Goal: Transaction & Acquisition: Purchase product/service

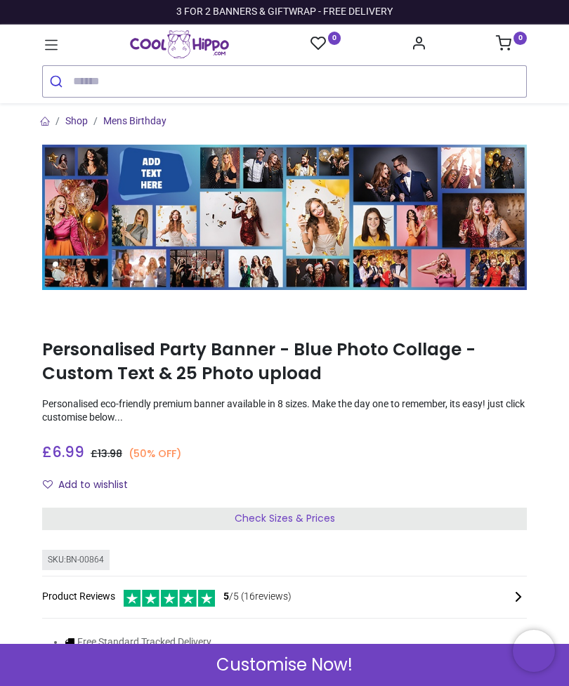
click at [339, 512] on div "Check Sizes & Prices" at bounding box center [284, 519] width 484 height 22
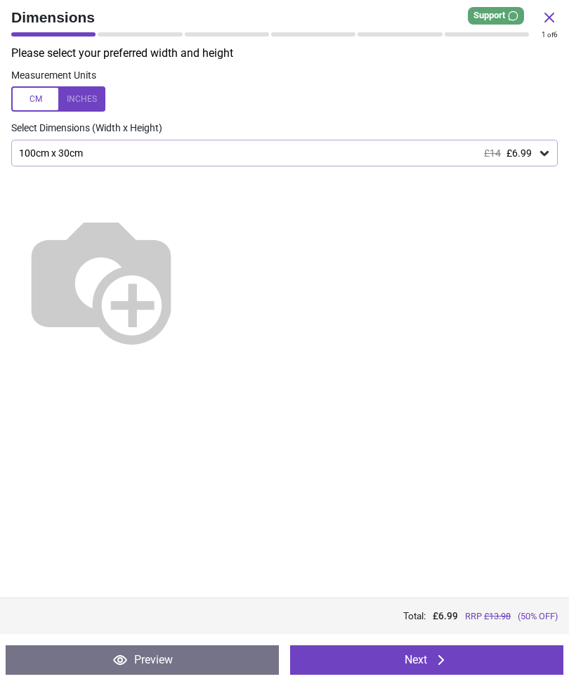
click at [546, 151] on icon at bounding box center [544, 153] width 8 height 5
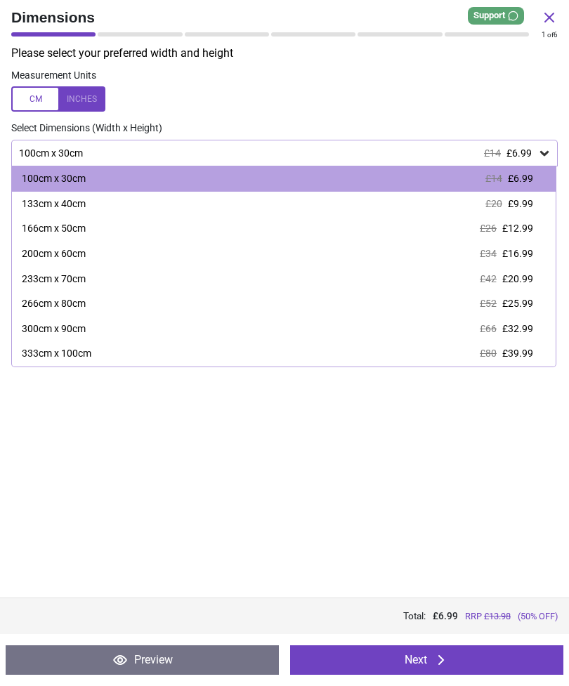
click at [516, 203] on span "£9.99" at bounding box center [520, 203] width 25 height 11
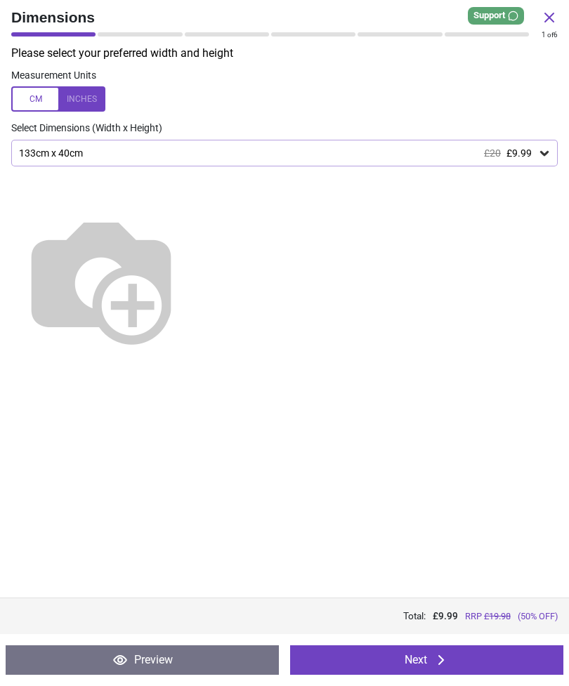
click at [88, 105] on div at bounding box center [58, 98] width 94 height 25
click at [495, 654] on button "Next" at bounding box center [426, 659] width 273 height 29
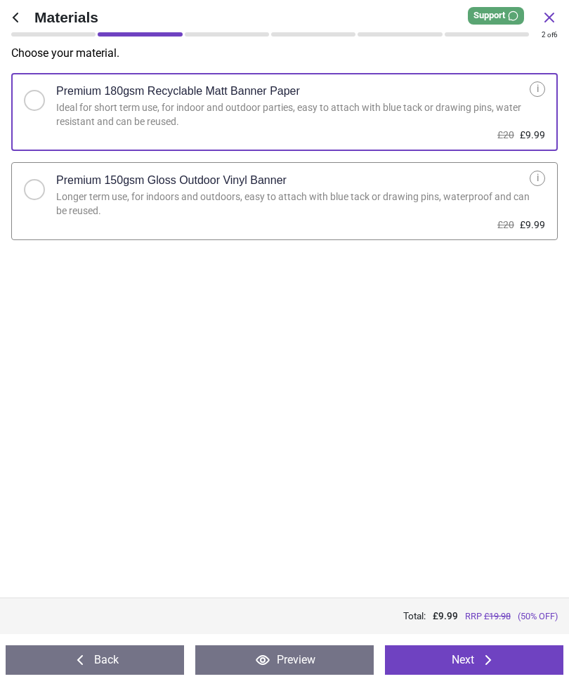
click at [540, 173] on div "i" at bounding box center [536, 178] width 15 height 15
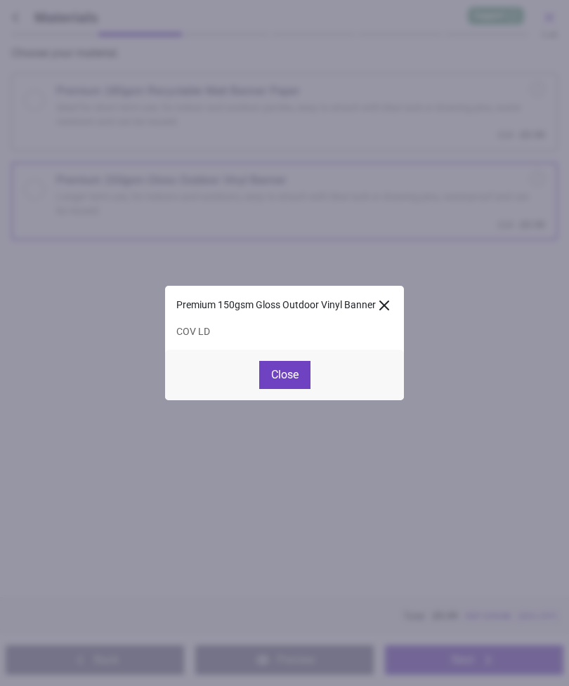
click at [286, 377] on button "Close" at bounding box center [284, 375] width 51 height 28
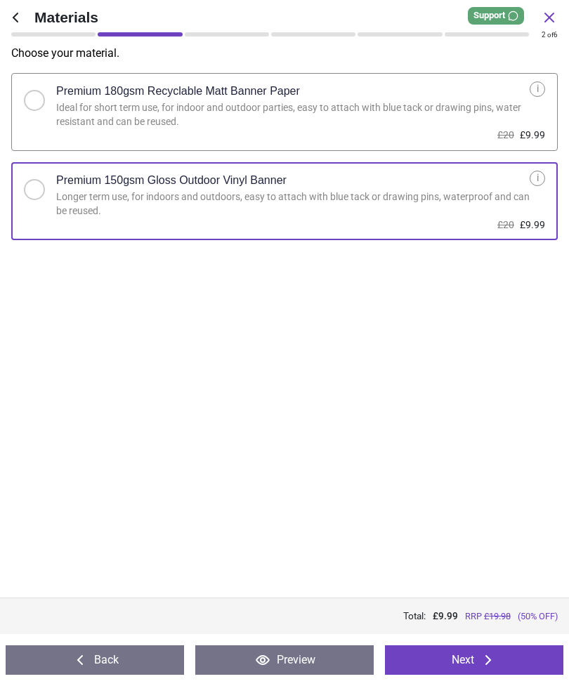
click at [489, 649] on button "Next" at bounding box center [474, 659] width 178 height 29
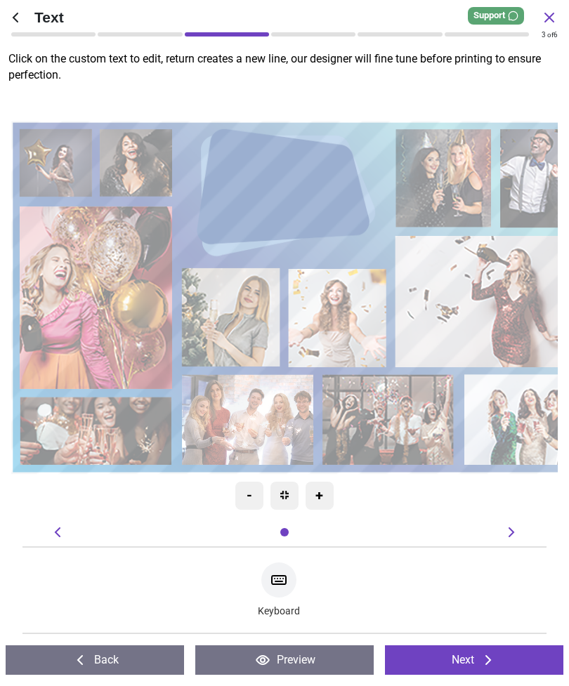
click at [510, 532] on icon at bounding box center [511, 532] width 17 height 17
click at [512, 531] on icon at bounding box center [511, 532] width 6 height 10
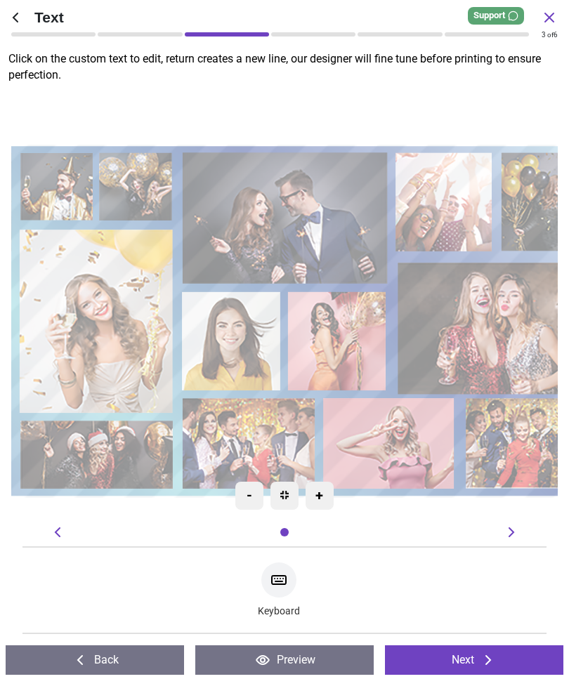
click at [461, 659] on button "Next" at bounding box center [474, 659] width 178 height 29
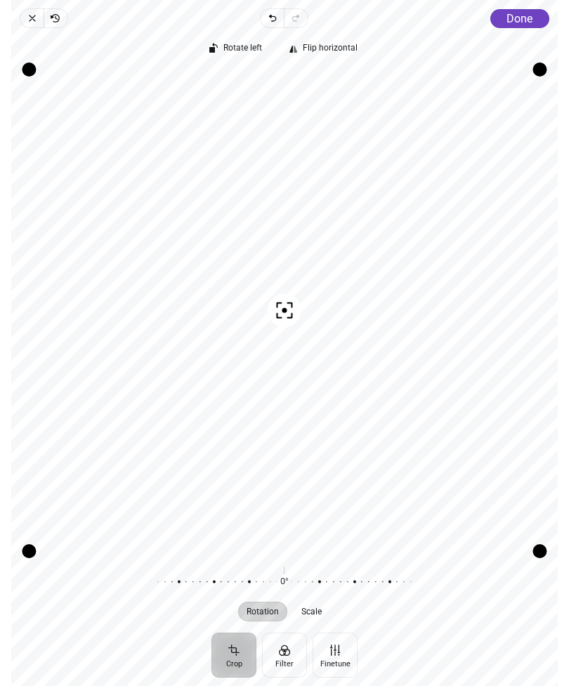
click at [522, 18] on span "Done" at bounding box center [519, 18] width 26 height 13
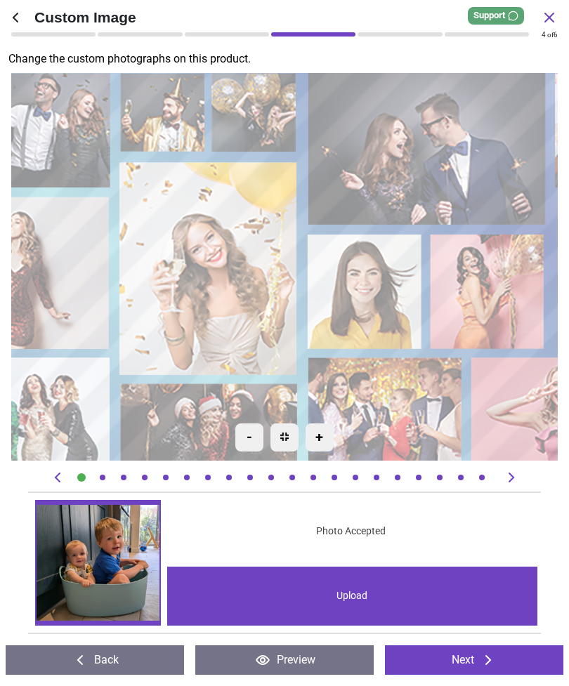
click at [476, 139] on image at bounding box center [428, 148] width 237 height 152
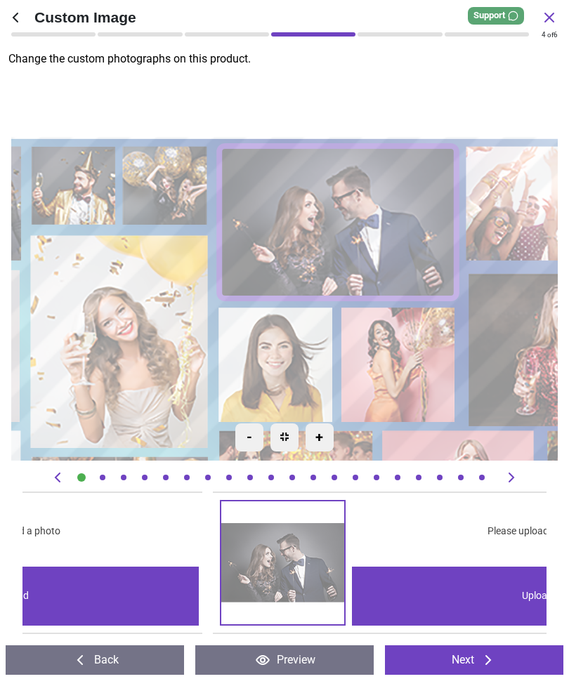
scroll to position [0, 3139]
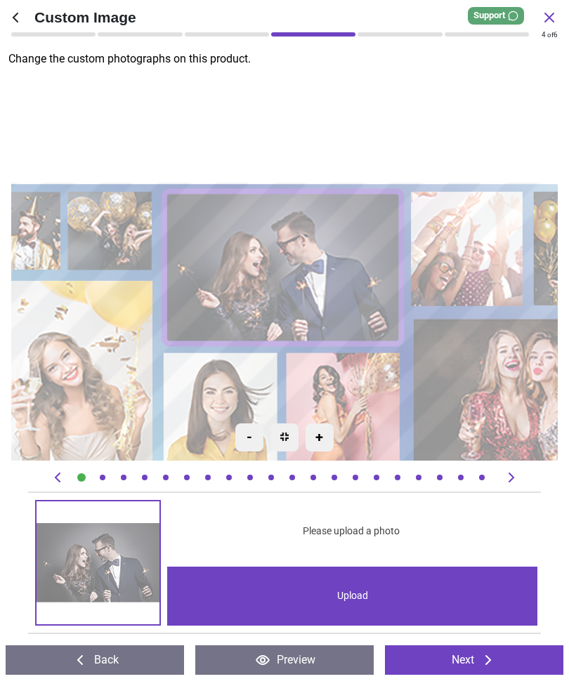
click at [409, 592] on div "Upload" at bounding box center [352, 596] width 371 height 59
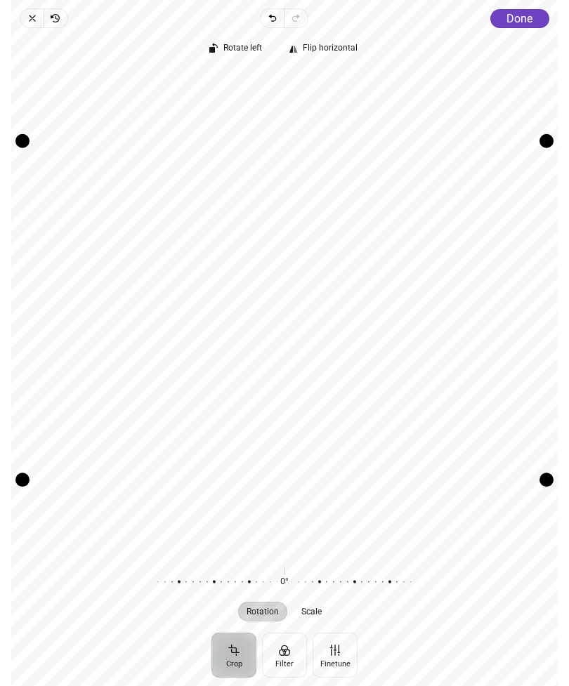
click at [334, 48] on span "Flip horizontal" at bounding box center [330, 48] width 55 height 9
click at [245, 47] on span "Rotate left" at bounding box center [243, 48] width 39 height 9
click at [522, 24] on span "Done" at bounding box center [519, 18] width 26 height 13
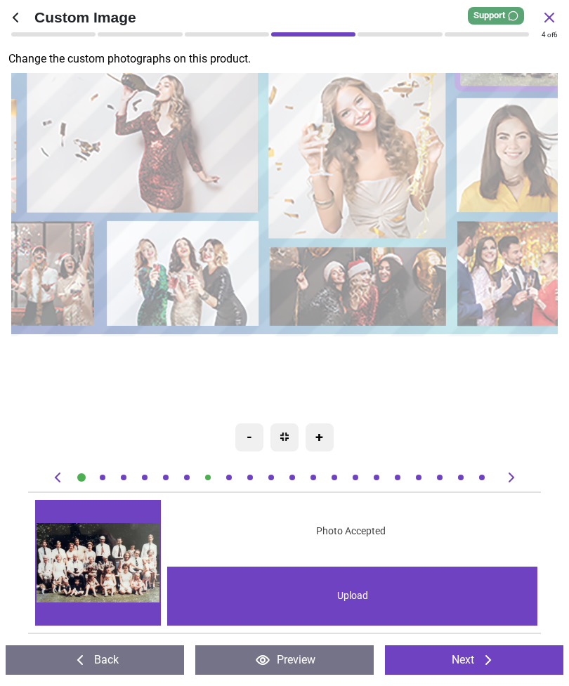
click at [377, 289] on image at bounding box center [359, 286] width 178 height 79
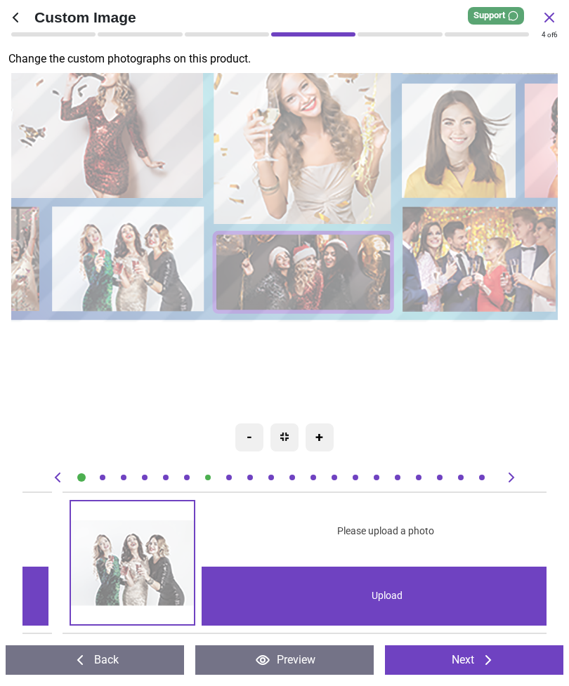
scroll to position [0, 10988]
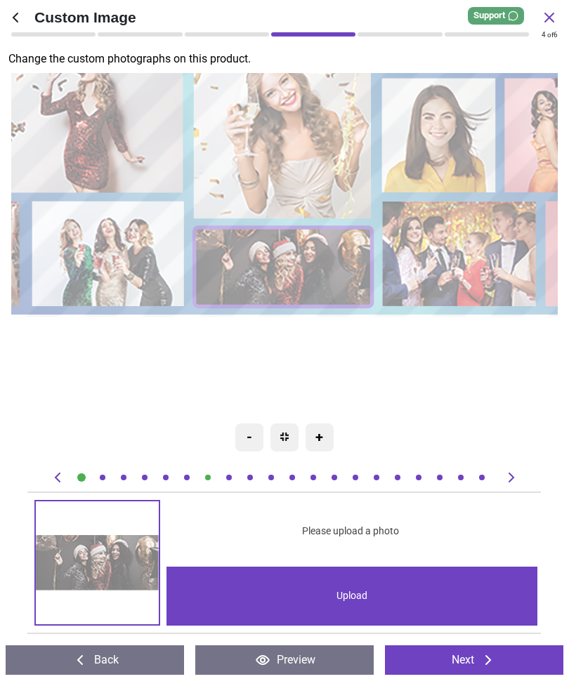
click at [382, 591] on div "Upload" at bounding box center [351, 596] width 371 height 59
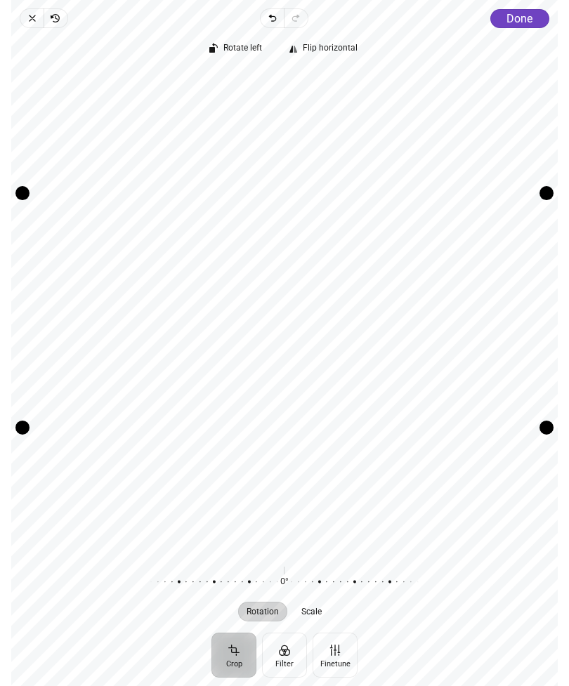
click at [524, 26] on button "Done" at bounding box center [519, 18] width 59 height 19
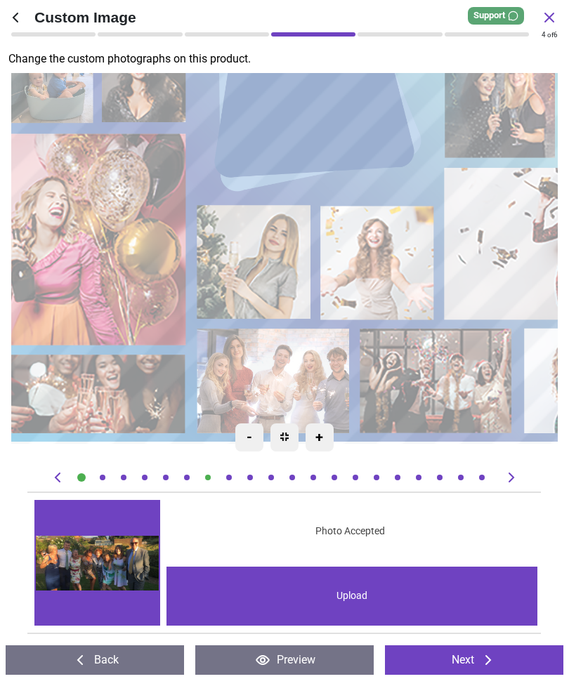
click at [286, 369] on image at bounding box center [273, 382] width 152 height 106
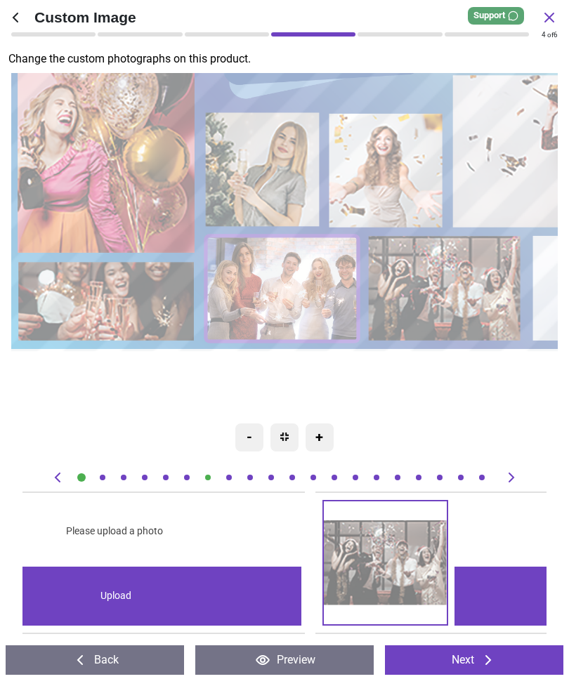
scroll to position [0, 9418]
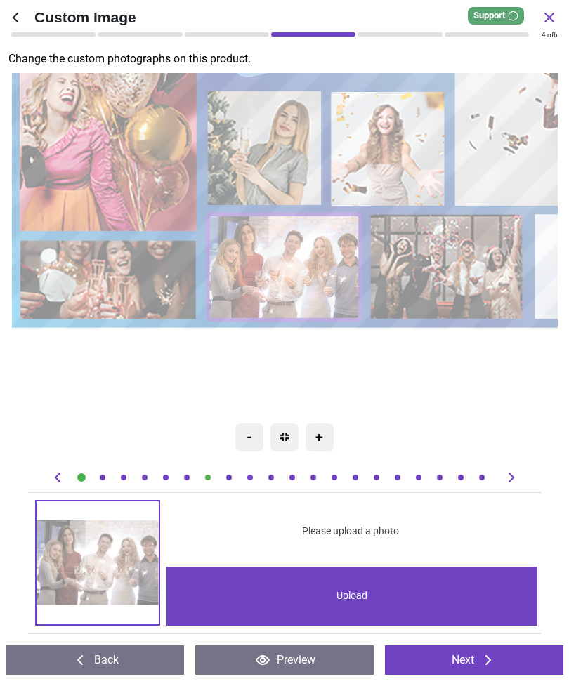
click at [387, 593] on div "Upload" at bounding box center [351, 596] width 371 height 59
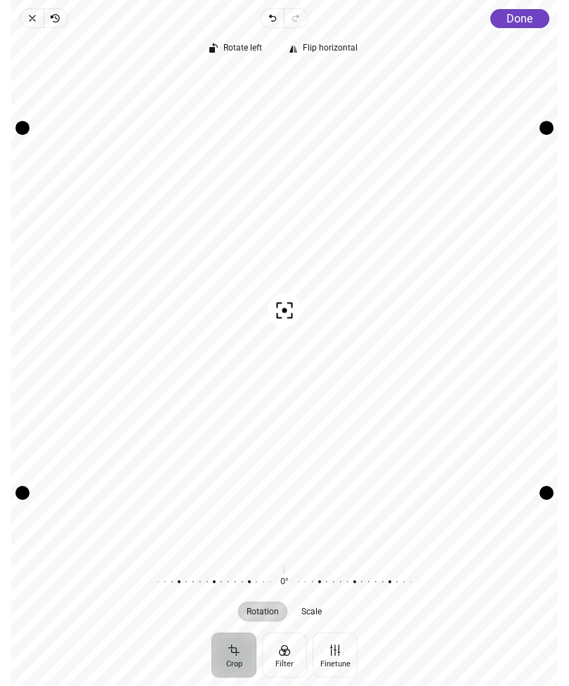
click at [520, 21] on span "Done" at bounding box center [519, 18] width 26 height 13
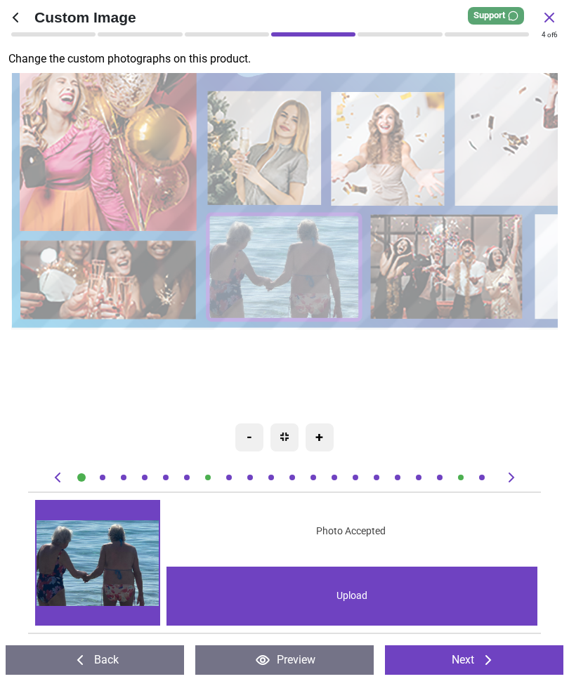
click at [279, 263] on image at bounding box center [284, 267] width 152 height 106
click at [122, 564] on img at bounding box center [98, 562] width 123 height 123
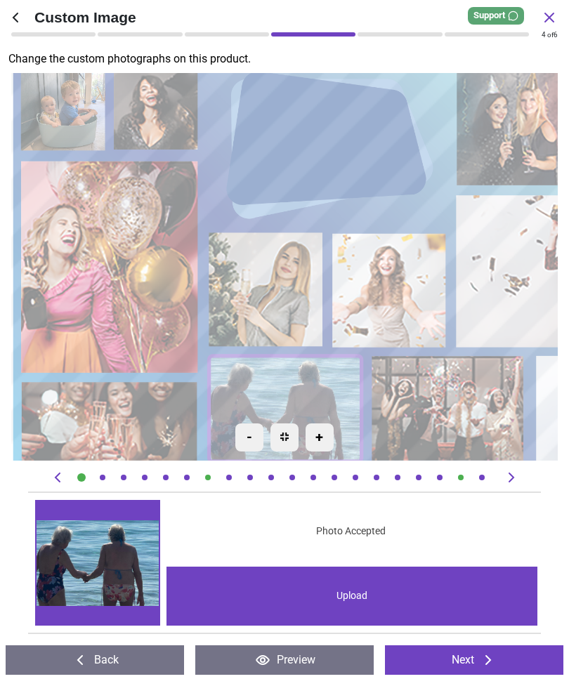
click at [117, 258] on image at bounding box center [109, 266] width 178 height 213
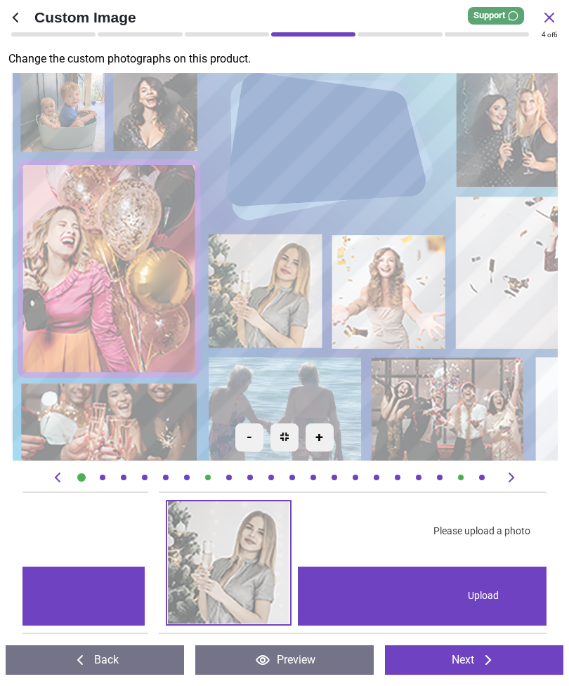
scroll to position [0, 4709]
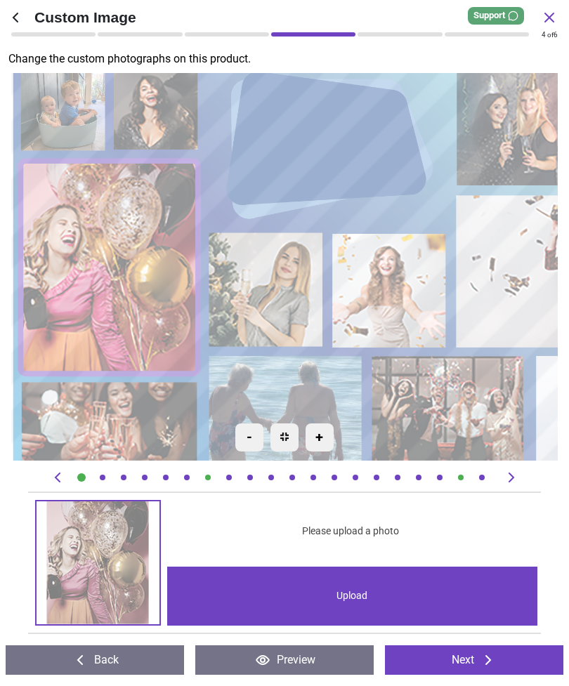
click at [397, 597] on div "Upload" at bounding box center [352, 596] width 371 height 59
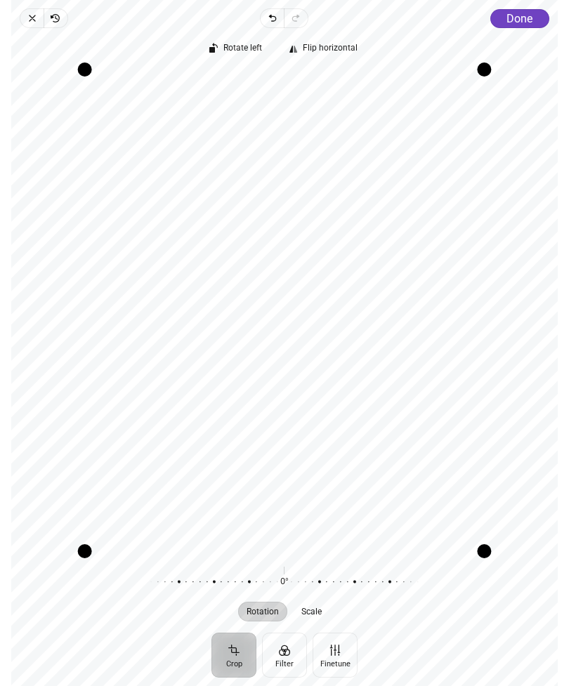
click at [529, 21] on span "Done" at bounding box center [519, 18] width 26 height 13
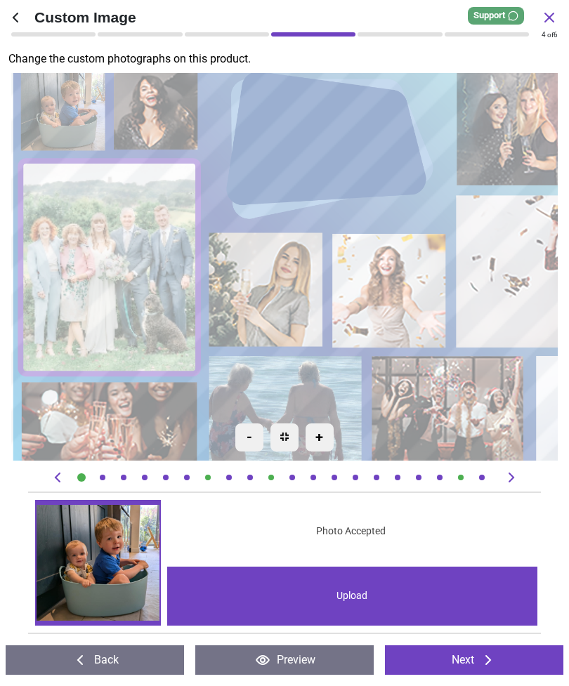
scroll to position [0, 4709]
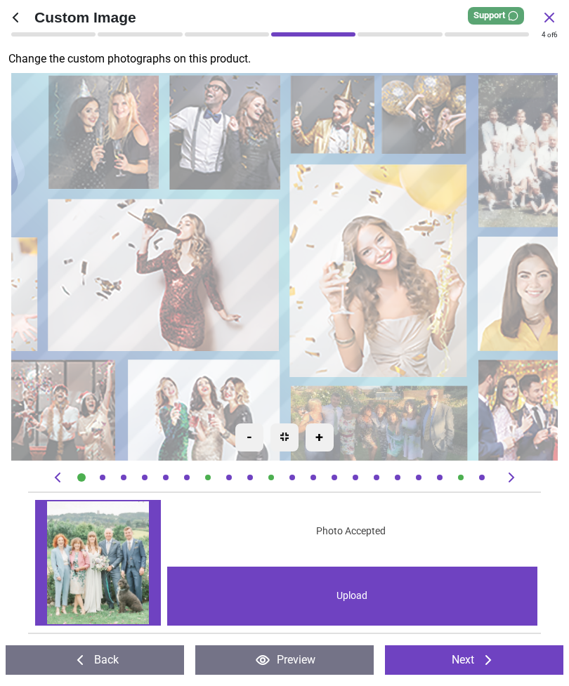
click at [411, 259] on image at bounding box center [380, 270] width 178 height 213
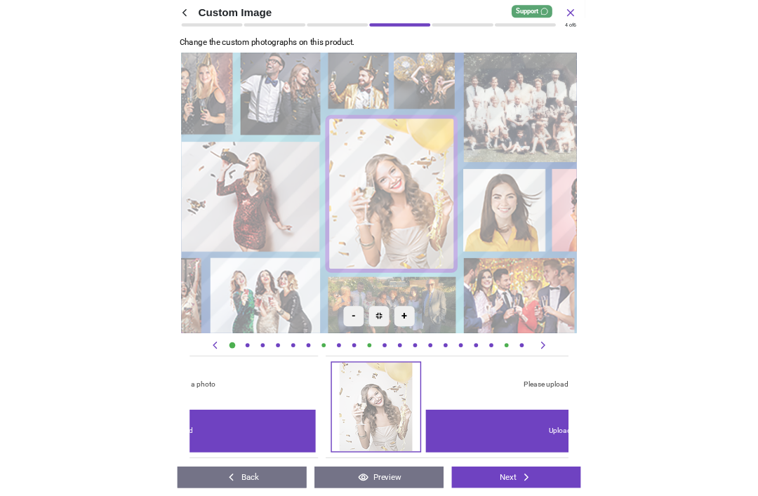
scroll to position [0, 6802]
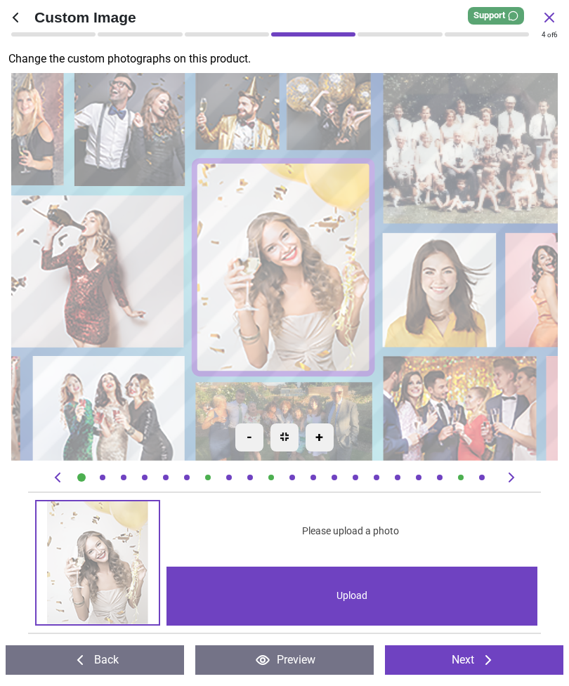
click at [381, 593] on div "Upload" at bounding box center [351, 596] width 371 height 59
click at [385, 583] on div "Upload" at bounding box center [351, 596] width 371 height 59
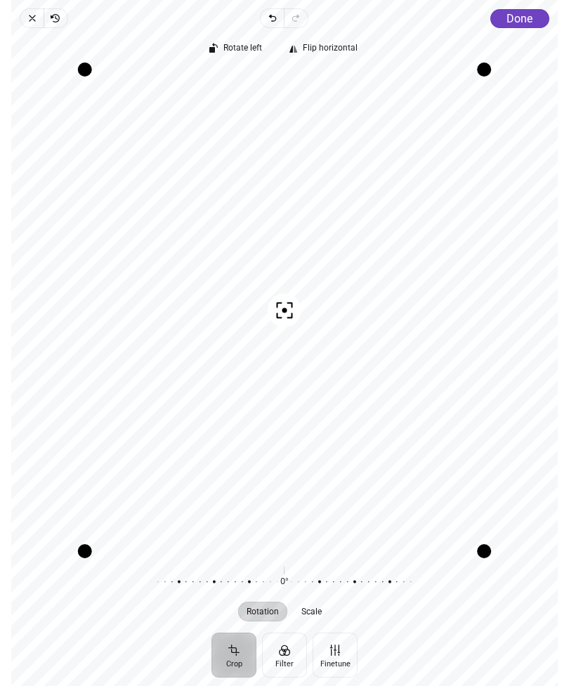
click at [522, 22] on span "Done" at bounding box center [519, 18] width 26 height 13
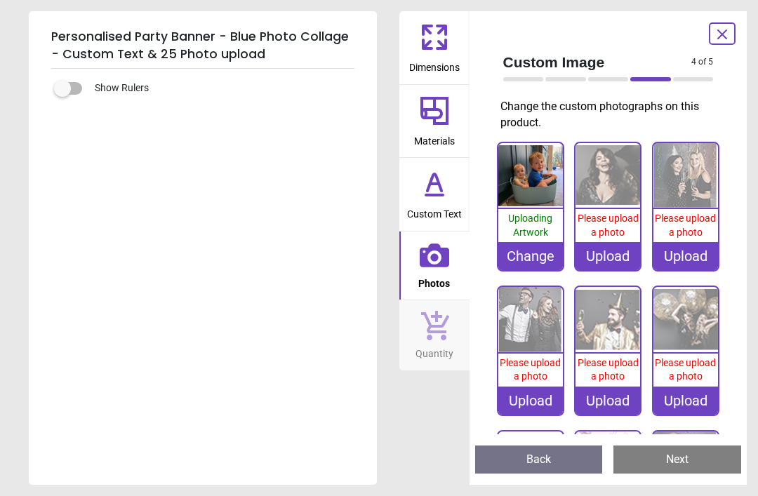
scroll to position [787, 0]
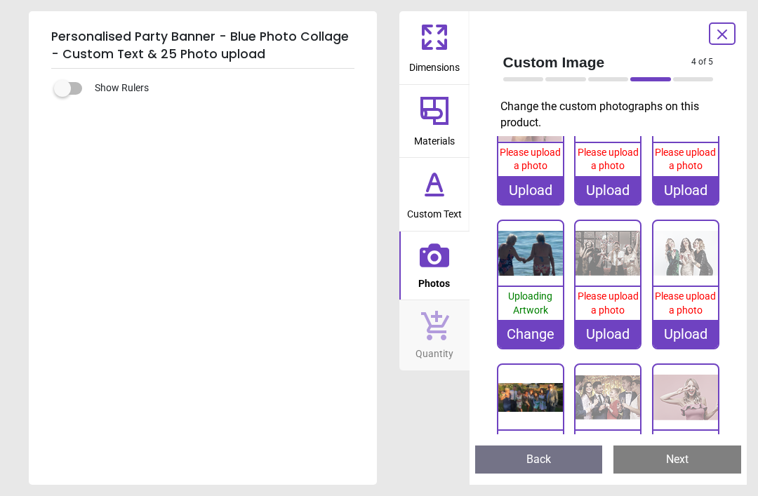
click at [538, 332] on div "Change" at bounding box center [530, 334] width 65 height 28
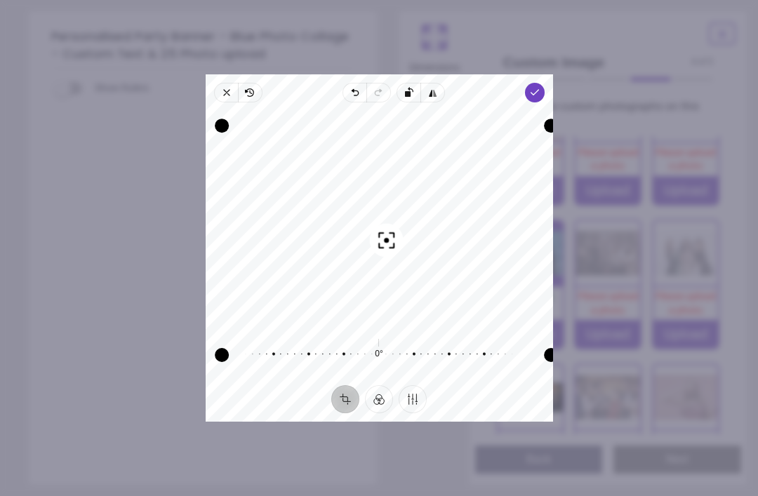
click at [540, 87] on icon "button" at bounding box center [534, 92] width 11 height 11
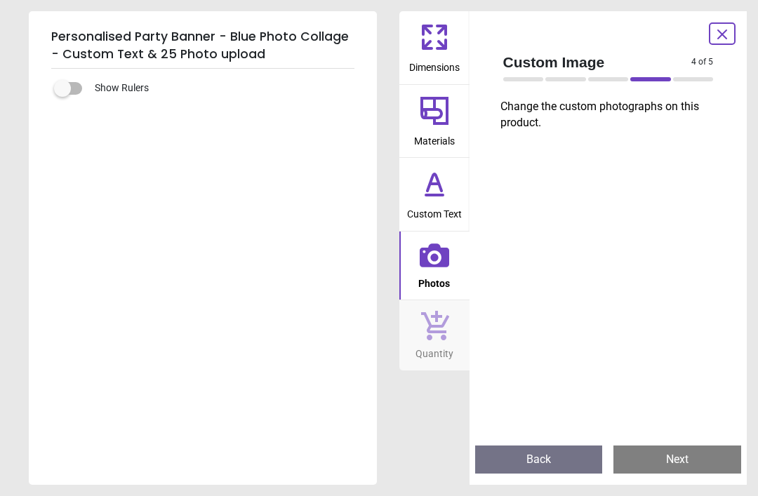
scroll to position [0, 0]
click at [682, 468] on button "Next" at bounding box center [678, 460] width 128 height 28
click at [683, 469] on button "Next" at bounding box center [678, 460] width 128 height 28
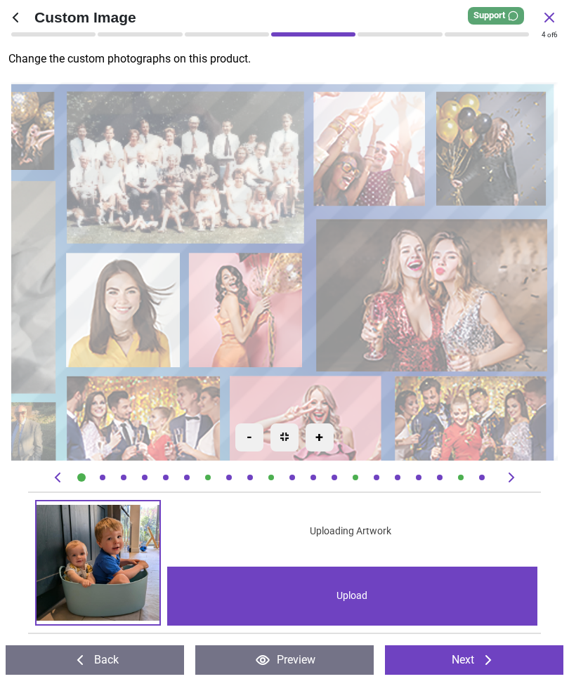
click at [453, 296] on image at bounding box center [434, 295] width 232 height 152
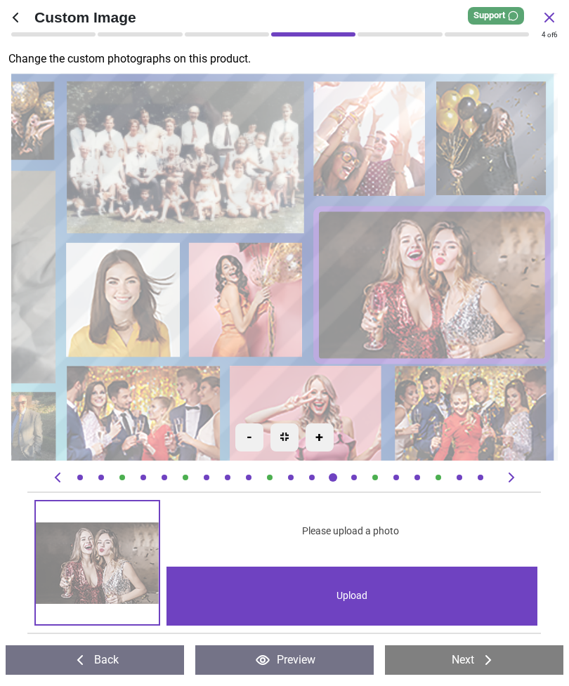
scroll to position [0, 99]
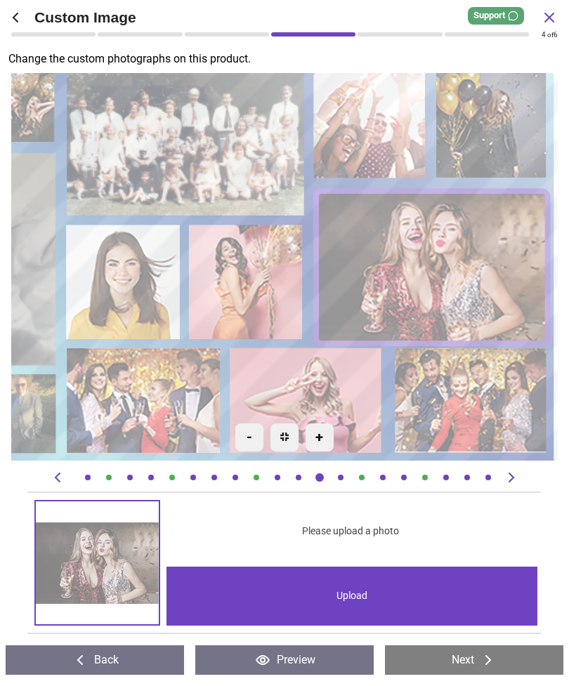
click at [442, 594] on div "Upload" at bounding box center [351, 596] width 371 height 59
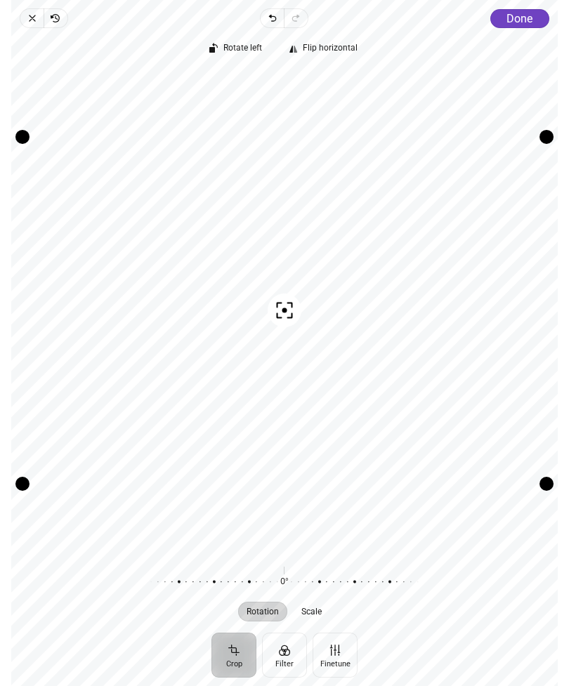
click at [520, 15] on span "Done" at bounding box center [519, 18] width 26 height 13
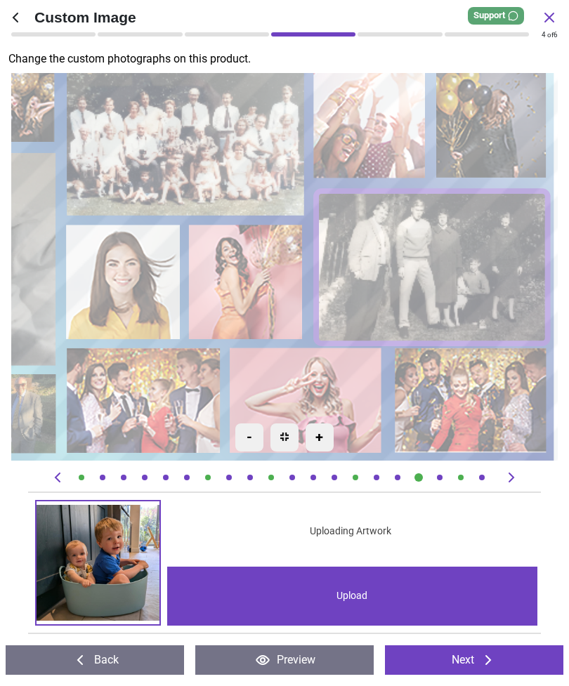
scroll to position [0, 8372]
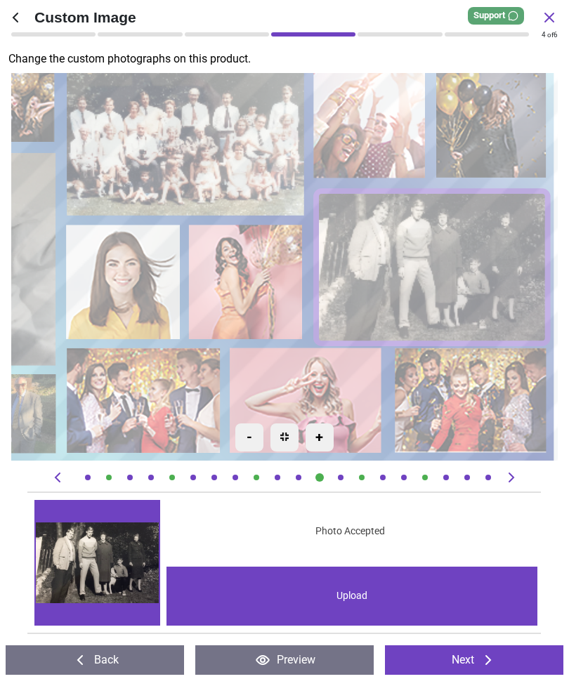
click at [463, 401] on image at bounding box center [473, 400] width 152 height 105
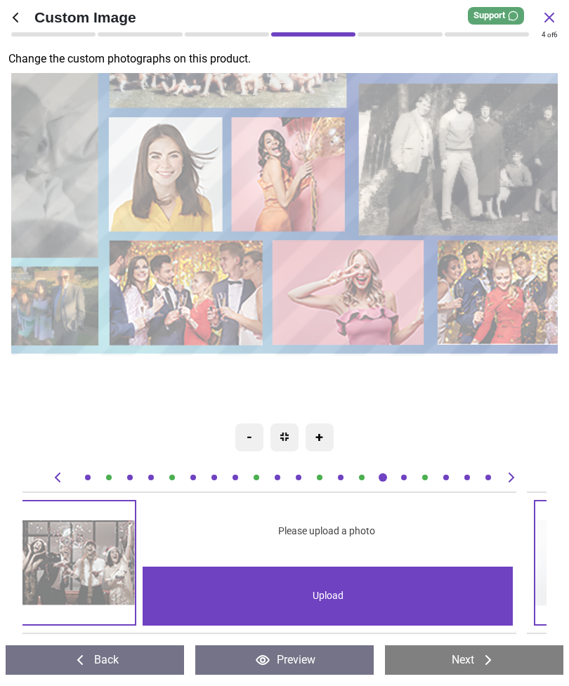
scroll to position [0, 12557]
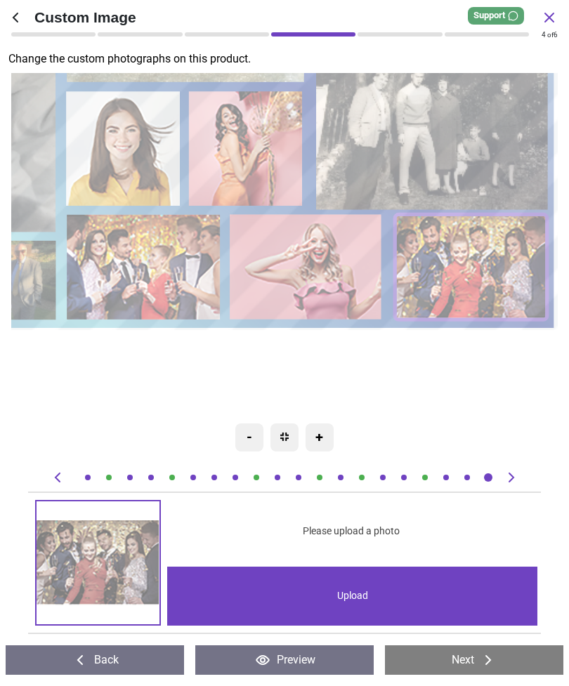
click at [390, 583] on div "Upload" at bounding box center [352, 596] width 371 height 59
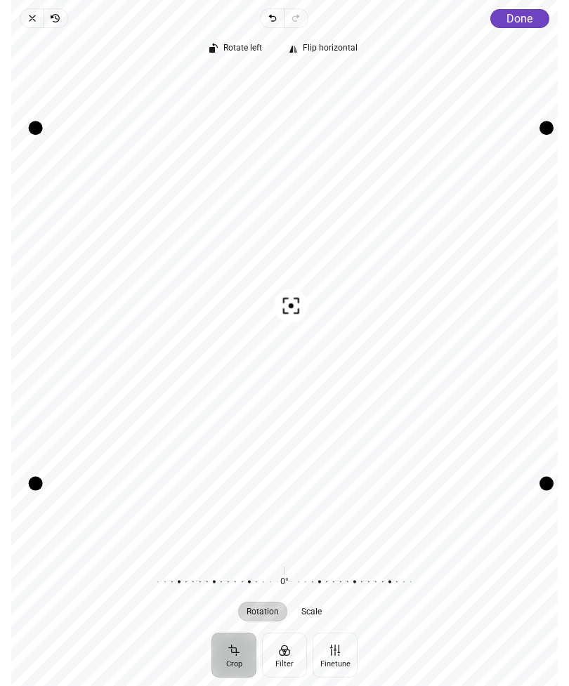
click at [527, 19] on span "Done" at bounding box center [519, 18] width 26 height 13
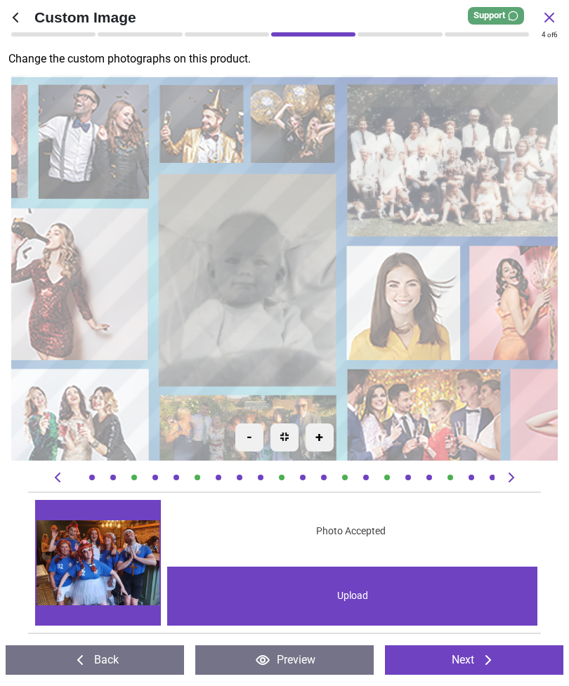
scroll to position [0, 74]
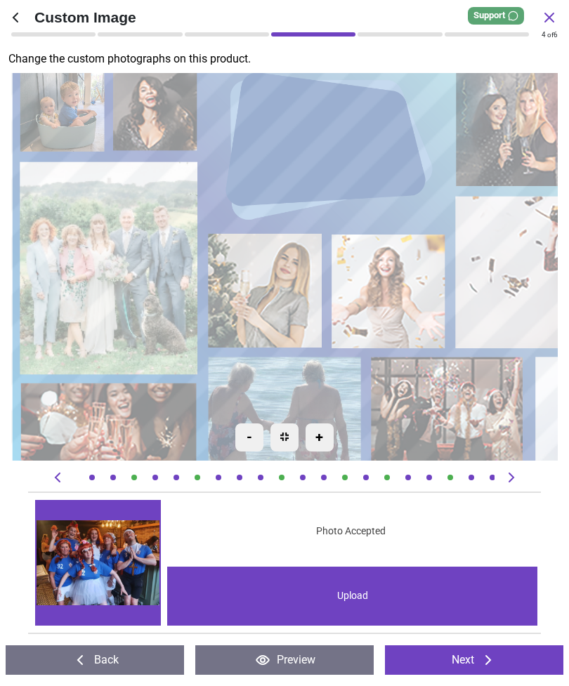
click at [451, 357] on image at bounding box center [447, 409] width 152 height 105
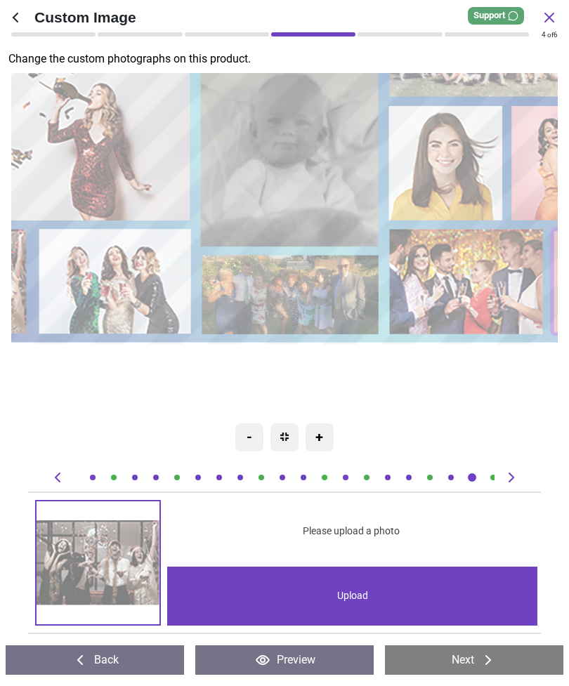
scroll to position [0, 99]
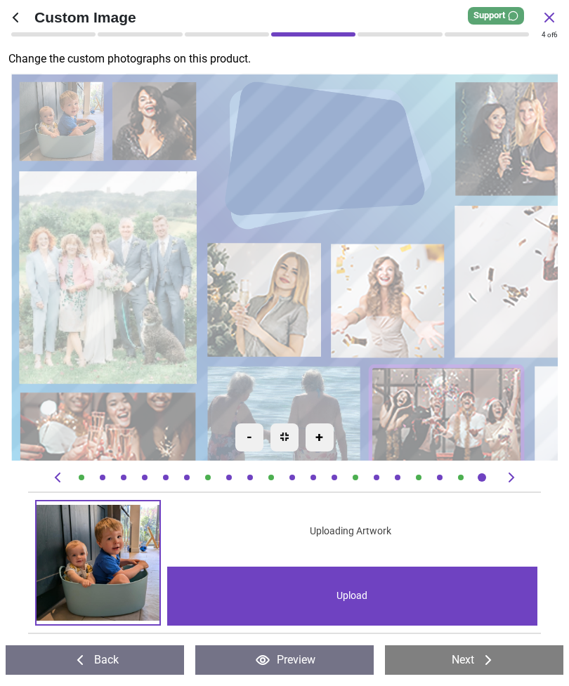
scroll to position [0, 9941]
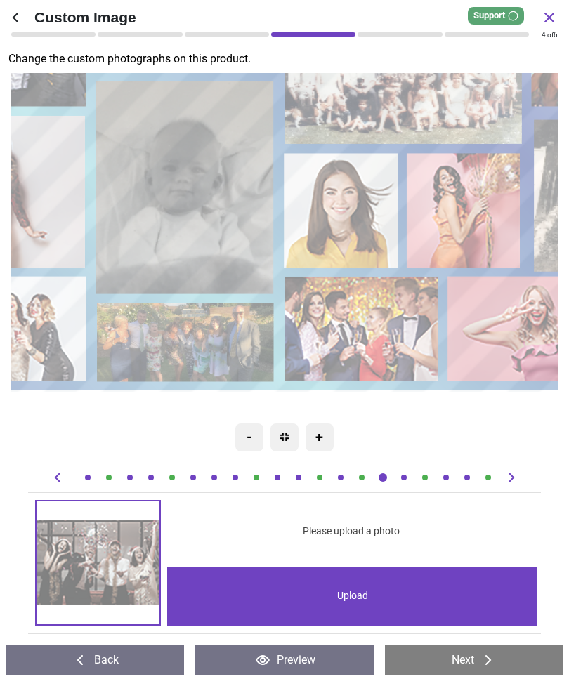
click at [343, 216] on image at bounding box center [342, 210] width 114 height 114
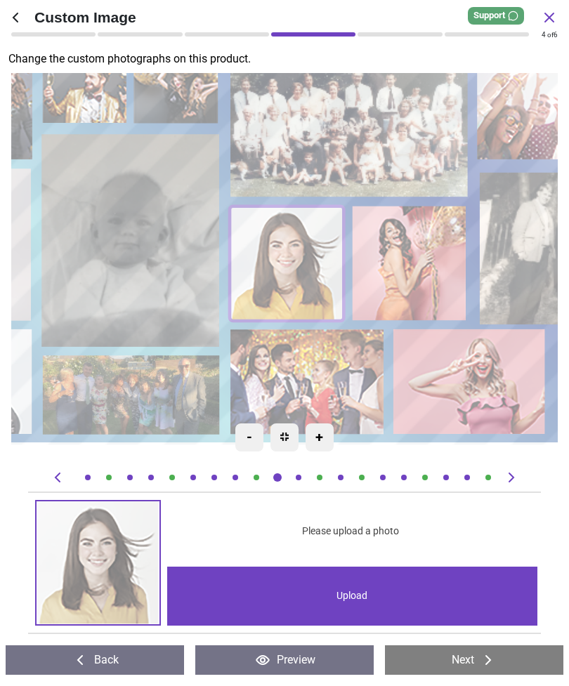
scroll to position [0, 92]
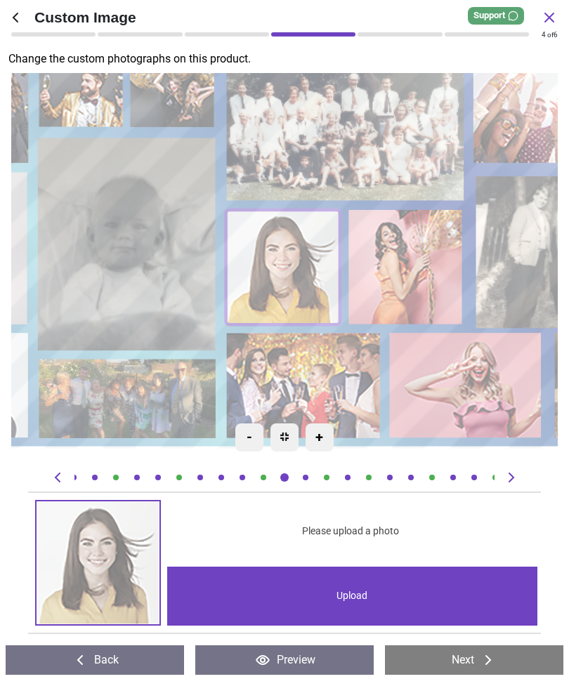
click at [406, 591] on div "Upload" at bounding box center [352, 596] width 371 height 59
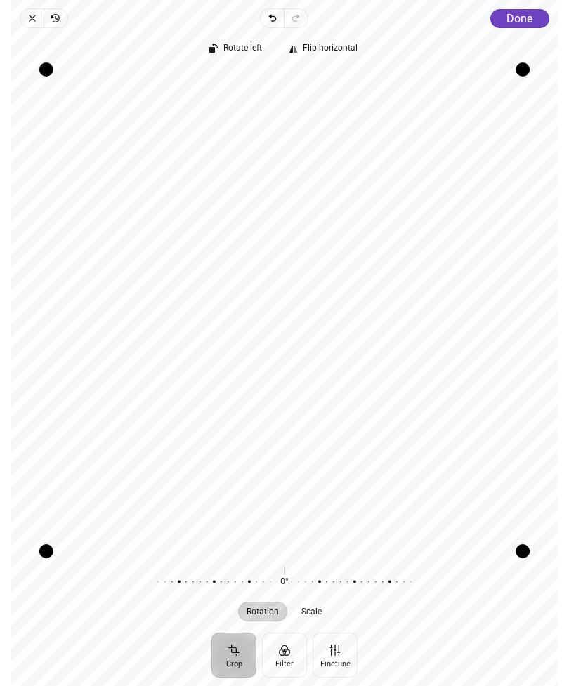
click at [524, 22] on span "Done" at bounding box center [519, 18] width 26 height 13
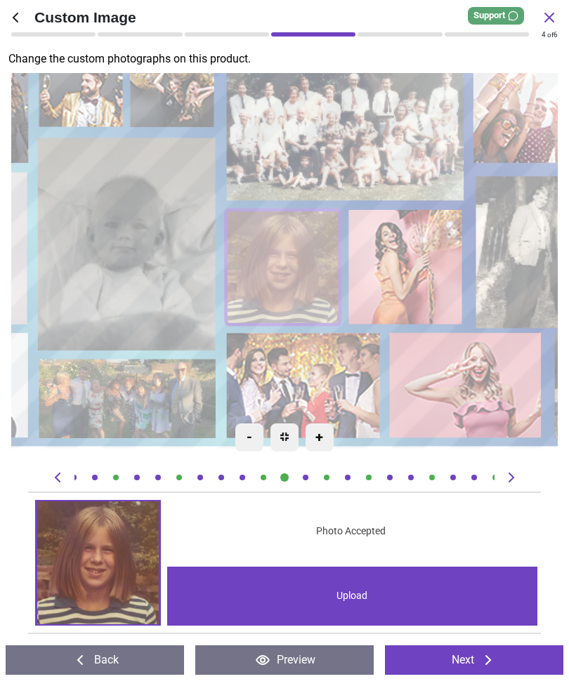
click at [425, 256] on image at bounding box center [407, 267] width 114 height 114
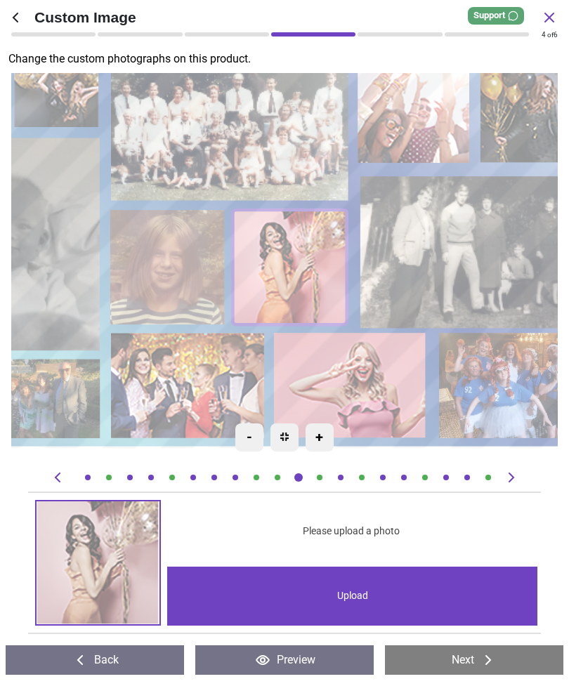
scroll to position [0, 99]
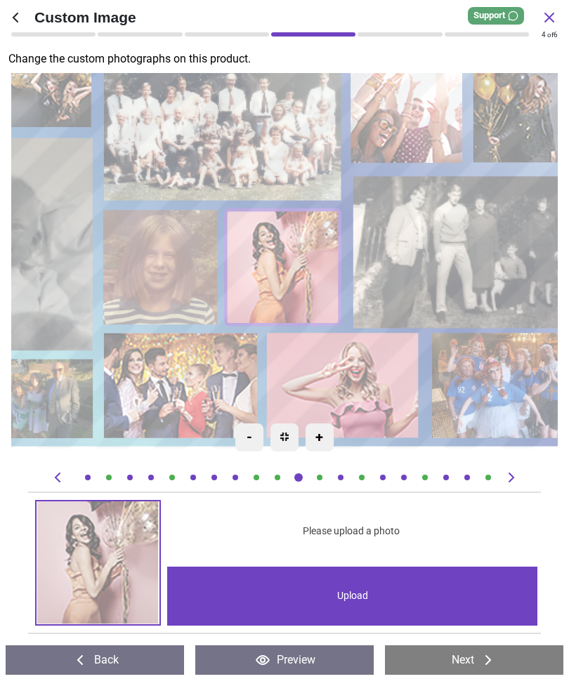
click at [416, 590] on div "Upload" at bounding box center [352, 596] width 371 height 59
